Goal: Task Accomplishment & Management: Manage account settings

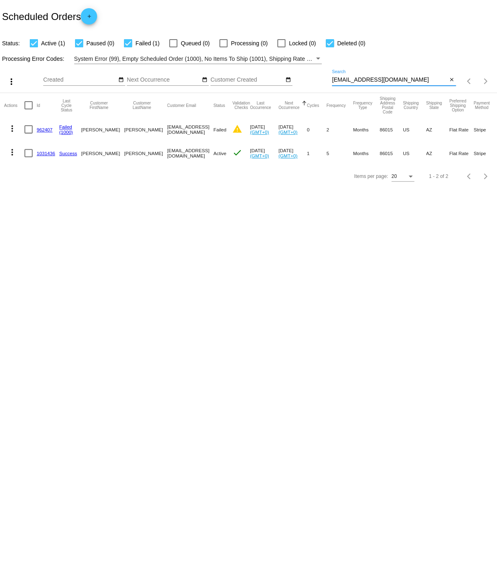
drag, startPoint x: 334, startPoint y: 81, endPoint x: 403, endPoint y: 81, distance: 68.9
click at [403, 81] on input "[EMAIL_ADDRESS][DOMAIN_NAME]" at bounding box center [389, 80] width 115 height 7
paste input "rn.pauley84"
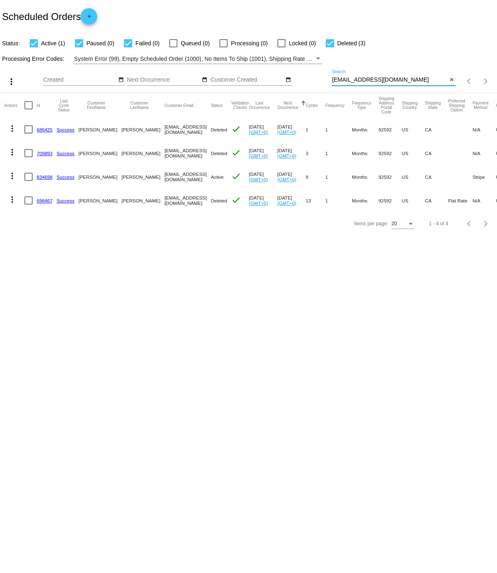
type input "[EMAIL_ADDRESS][DOMAIN_NAME]"
click at [42, 176] on link "834698" at bounding box center [45, 176] width 16 height 5
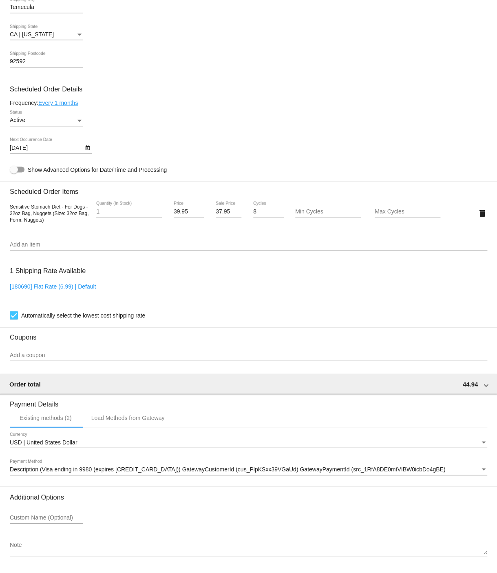
scroll to position [429, 0]
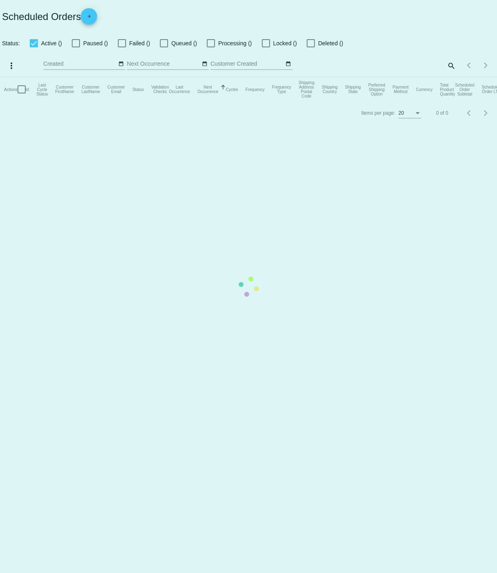
checkbox input "true"
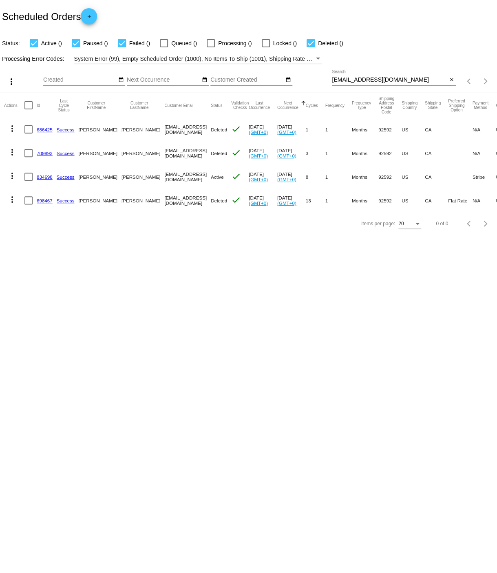
click at [41, 201] on link "698467" at bounding box center [45, 200] width 16 height 5
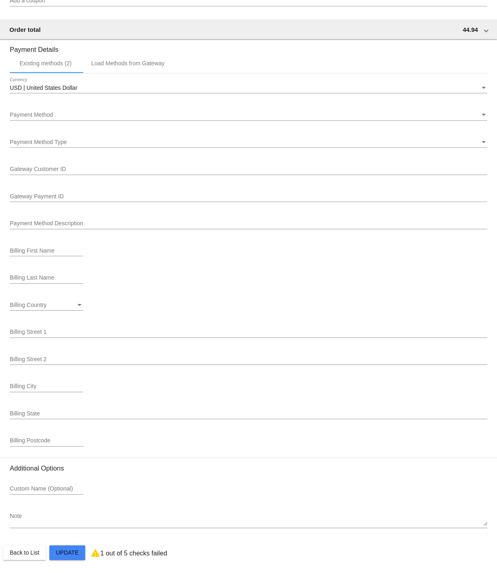
scroll to position [760, 0]
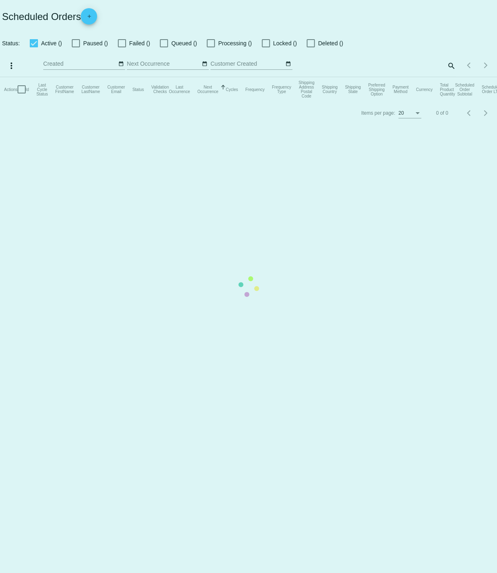
checkbox input "true"
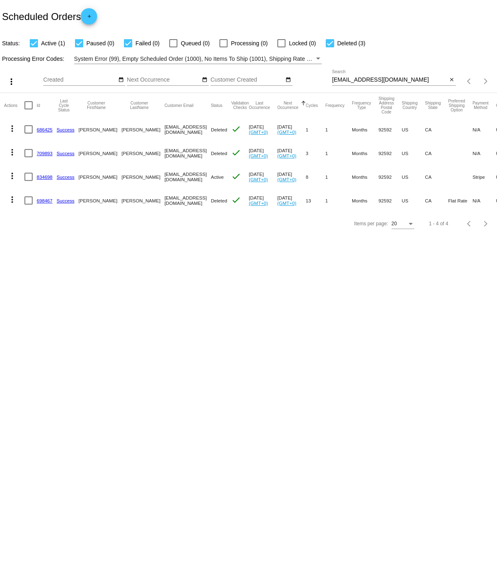
click at [44, 177] on link "834698" at bounding box center [45, 176] width 16 height 5
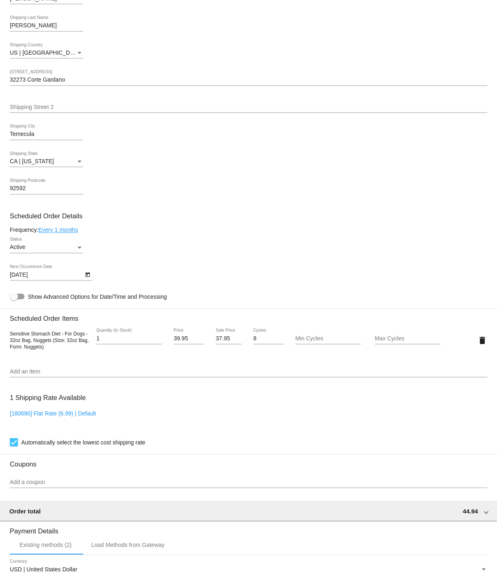
scroll to position [265, 0]
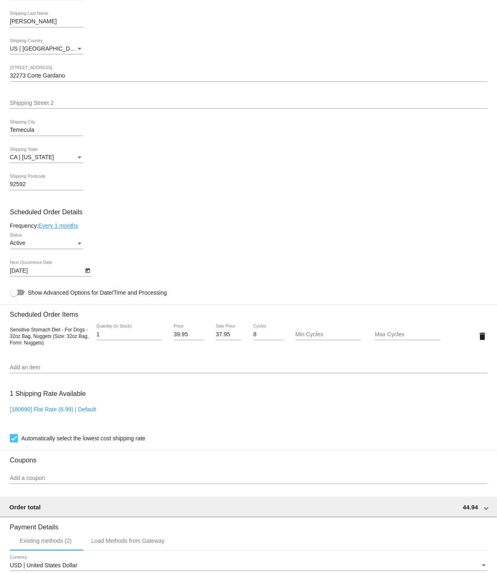
click at [30, 370] on input "Add an item" at bounding box center [249, 367] width 478 height 7
type input "s"
type input "m"
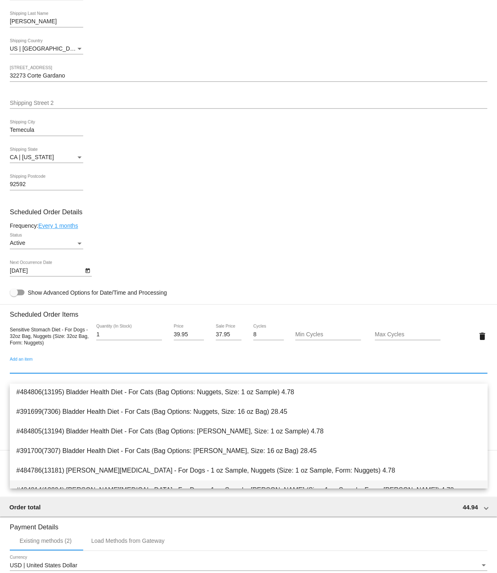
scroll to position [0, 0]
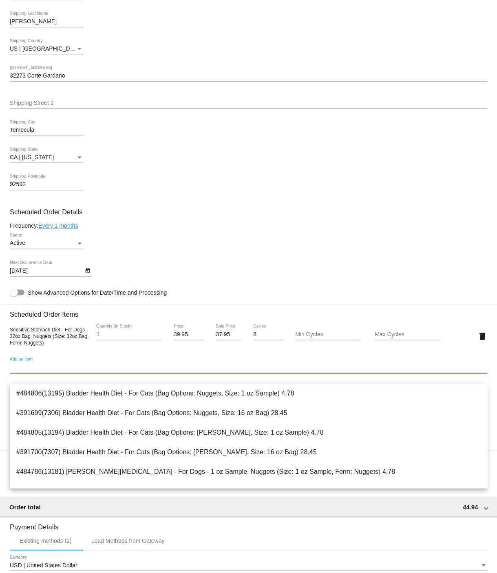
type input "s"
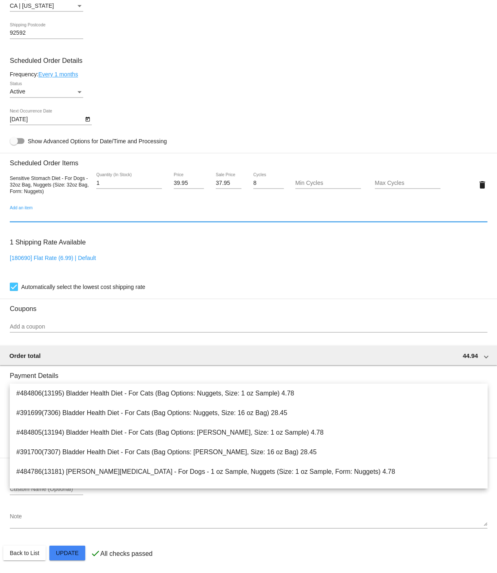
scroll to position [429, 0]
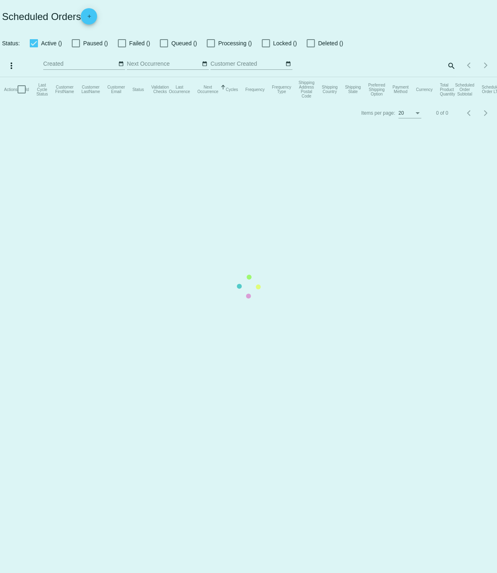
checkbox input "true"
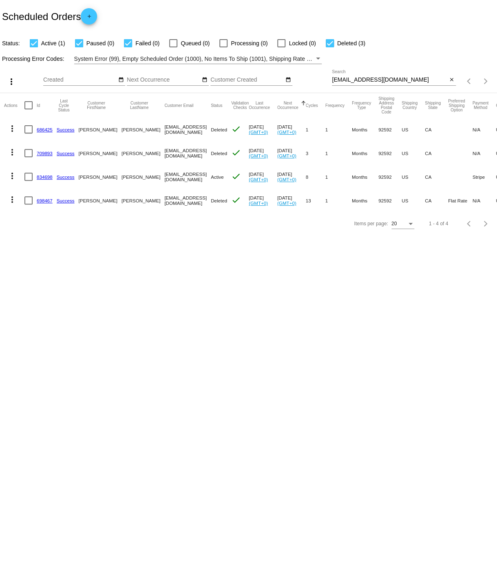
click at [45, 176] on link "834698" at bounding box center [45, 176] width 16 height 5
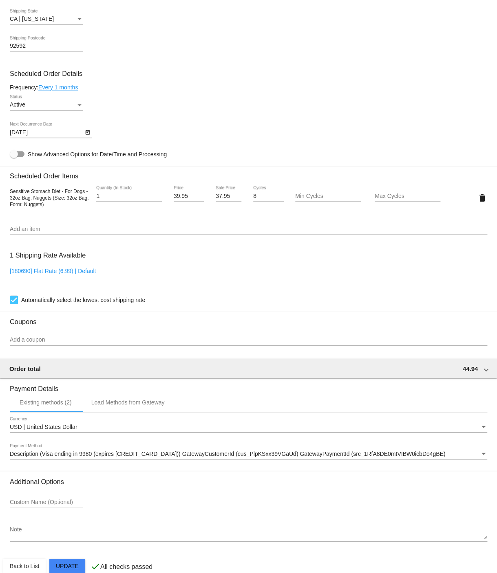
scroll to position [429, 0]
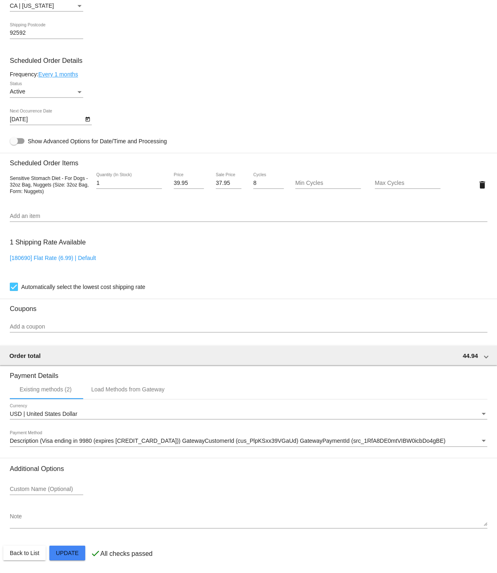
click at [30, 515] on textarea "Note" at bounding box center [249, 519] width 478 height 13
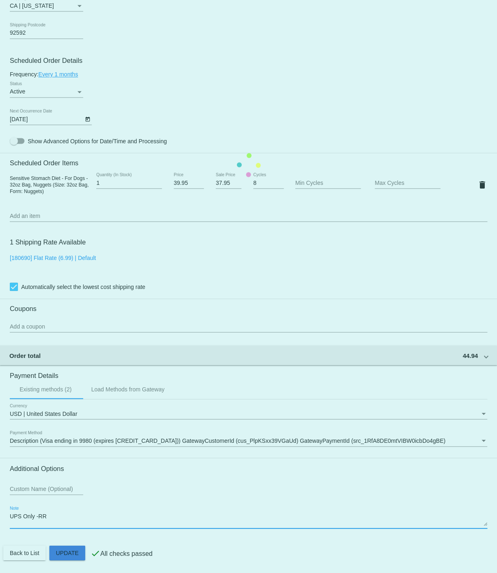
click at [69, 553] on mat-card "Customer 4409809: [PERSON_NAME] [EMAIL_ADDRESS][DOMAIN_NAME] Customer Shipping …" at bounding box center [248, 165] width 497 height 816
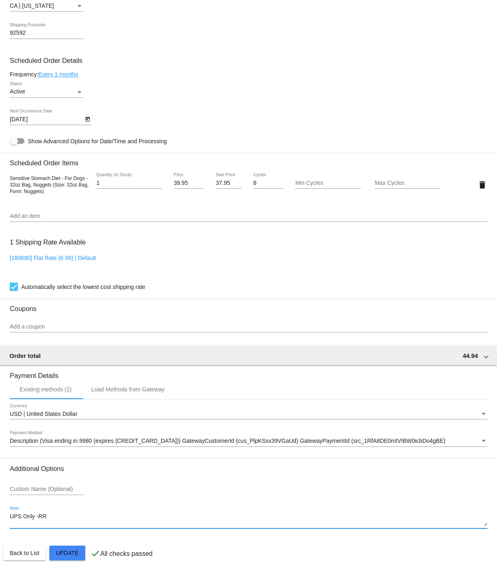
type textarea "UPS Only -RR"
